Goal: Task Accomplishment & Management: Manage account settings

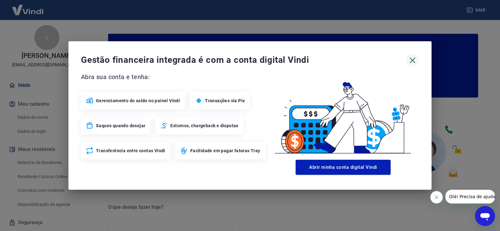
click at [411, 60] on icon "button" at bounding box center [413, 60] width 10 height 10
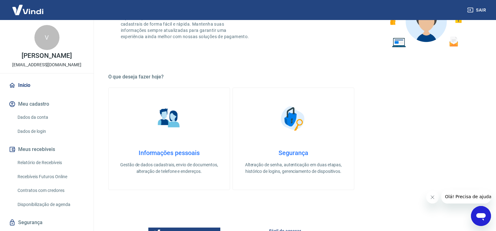
scroll to position [131, 0]
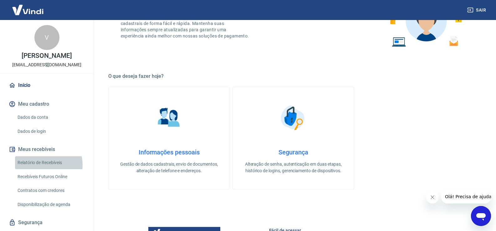
click at [44, 165] on link "Relatório de Recebíveis" at bounding box center [50, 162] width 71 height 13
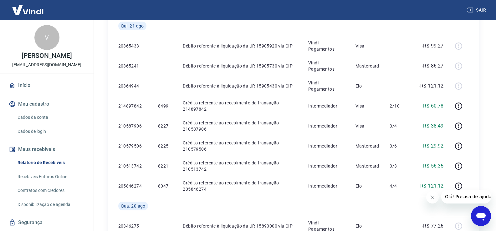
scroll to position [241, 0]
